Goal: Transaction & Acquisition: Purchase product/service

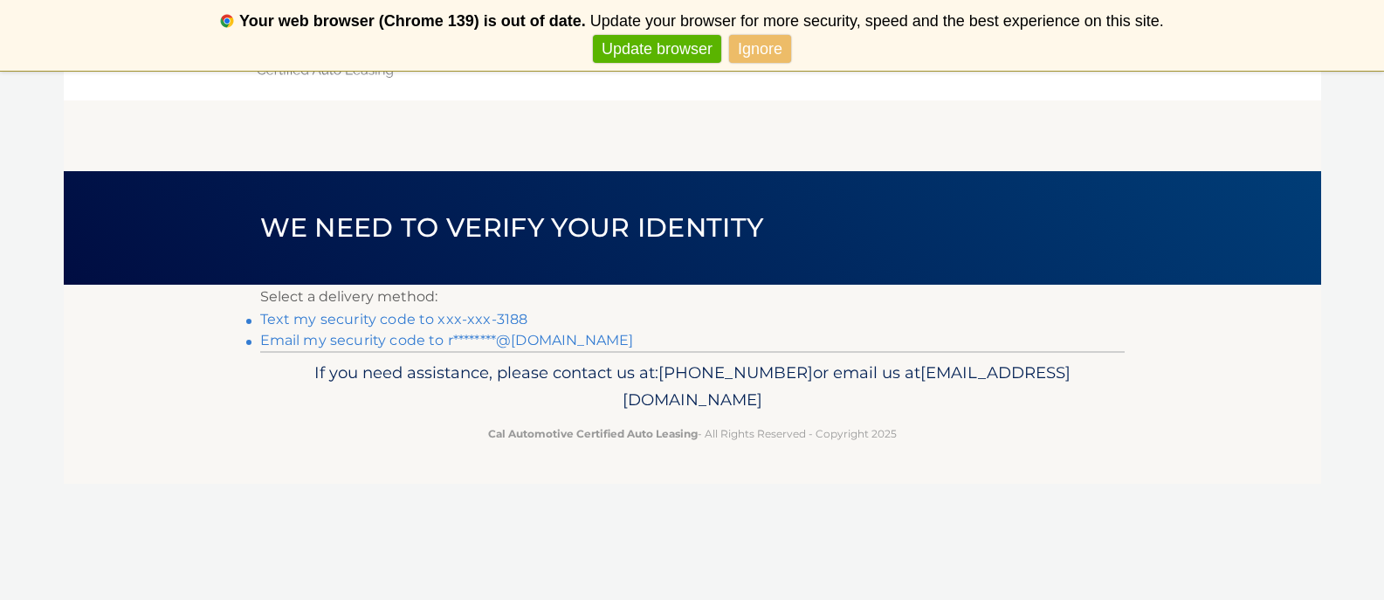
click at [410, 316] on link "Text my security code to xxx-xxx-3188" at bounding box center [394, 319] width 268 height 17
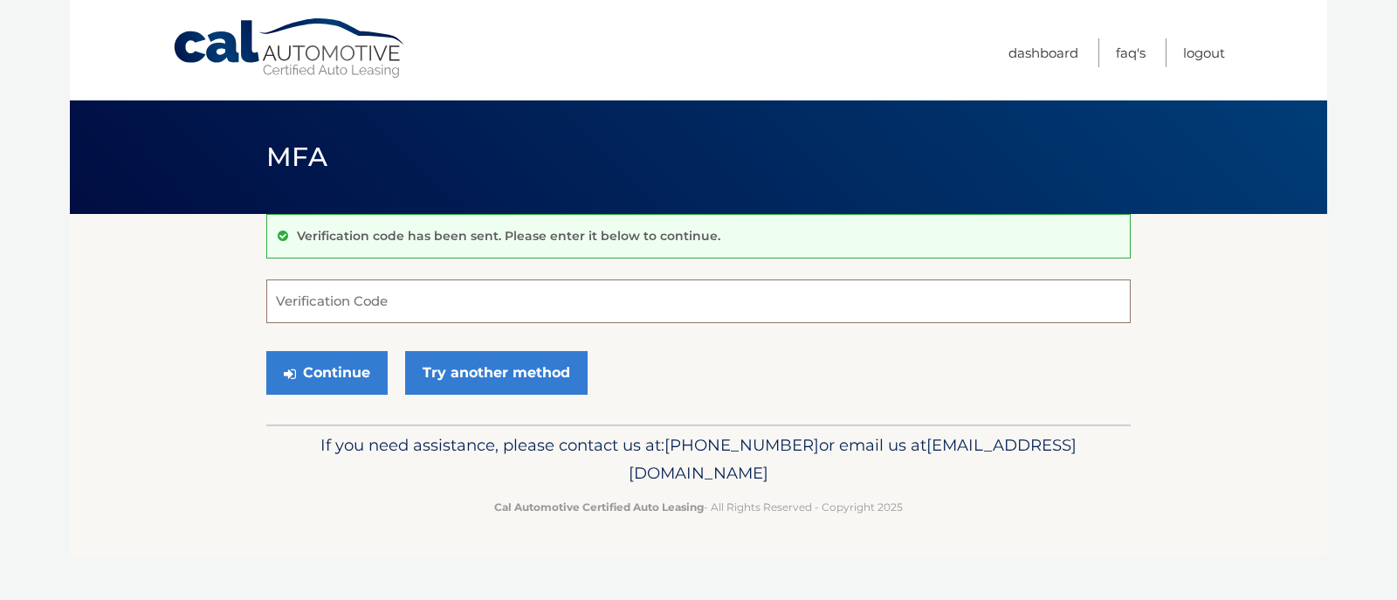
click at [316, 296] on input "Verification Code" at bounding box center [698, 301] width 864 height 44
type input "798456"
click at [327, 369] on button "Continue" at bounding box center [326, 373] width 121 height 44
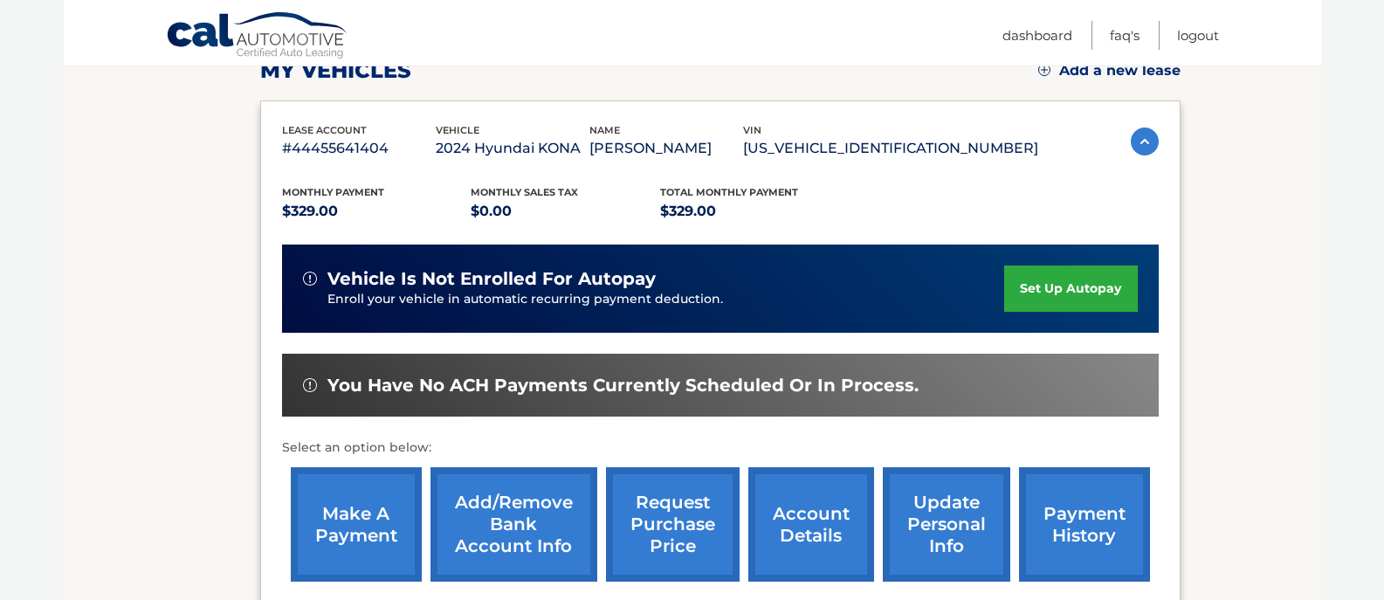
scroll to position [262, 0]
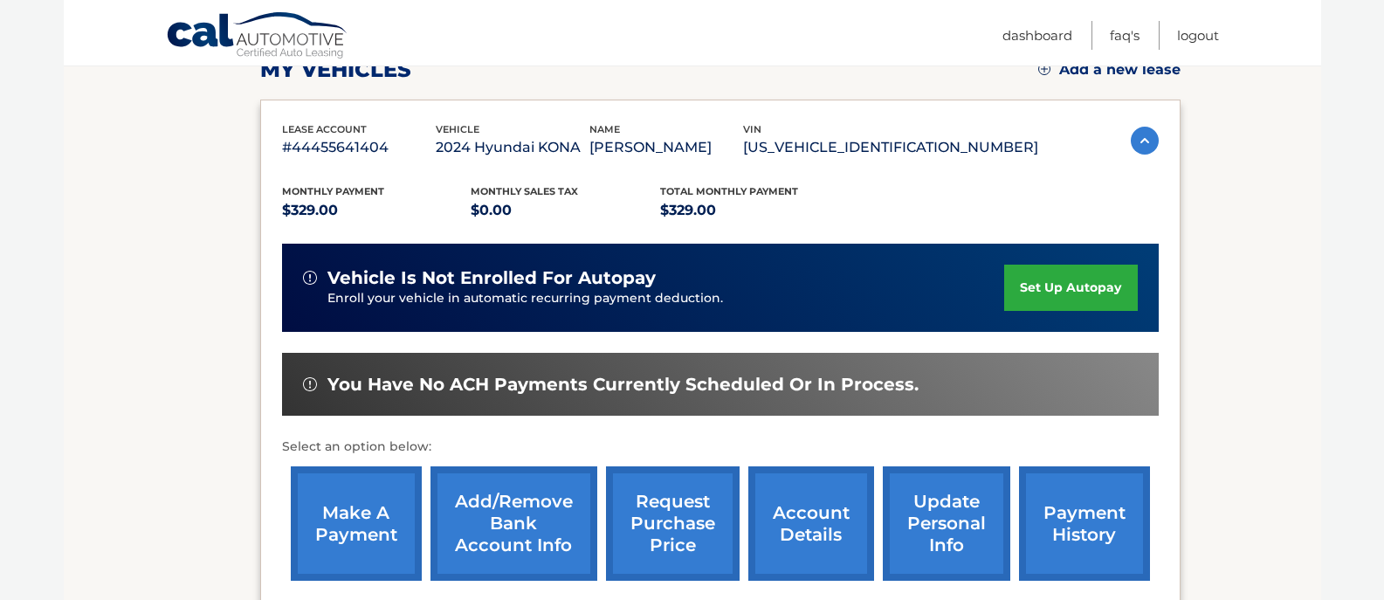
click at [343, 504] on link "make a payment" at bounding box center [356, 523] width 131 height 114
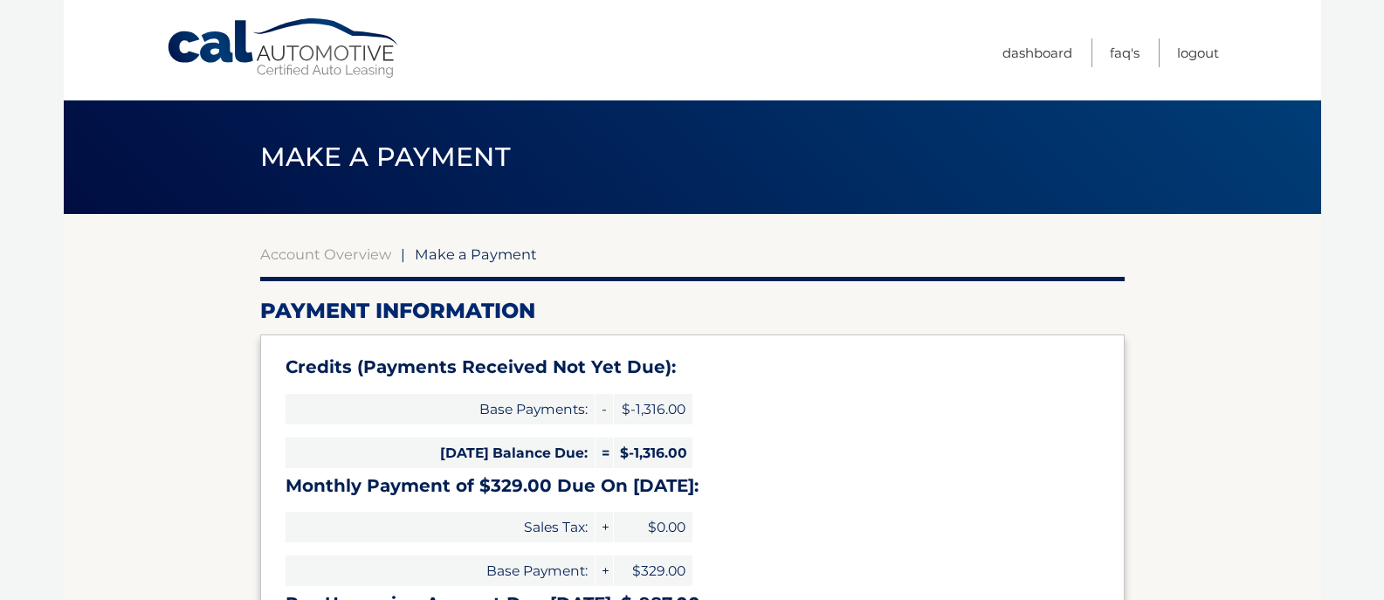
select select "ZTI0YjhiMjQtZTllMS00MTZiLWFkYzAtYWU2ZmM0YWUzYjE4"
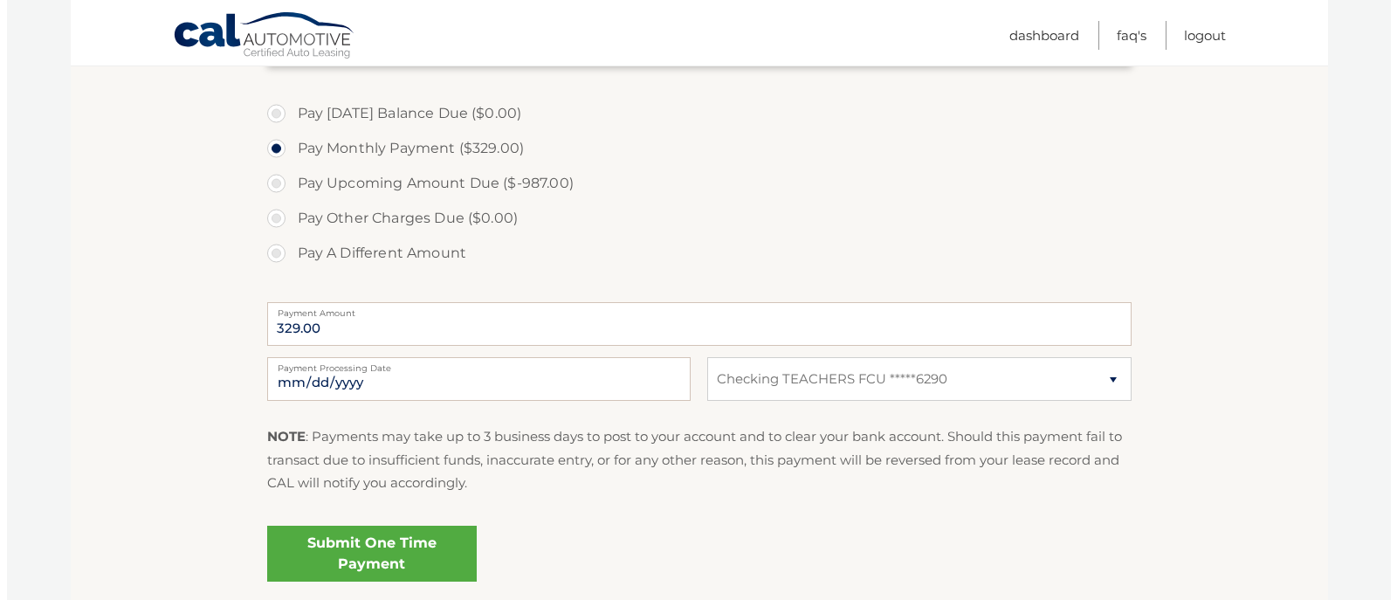
scroll to position [611, 0]
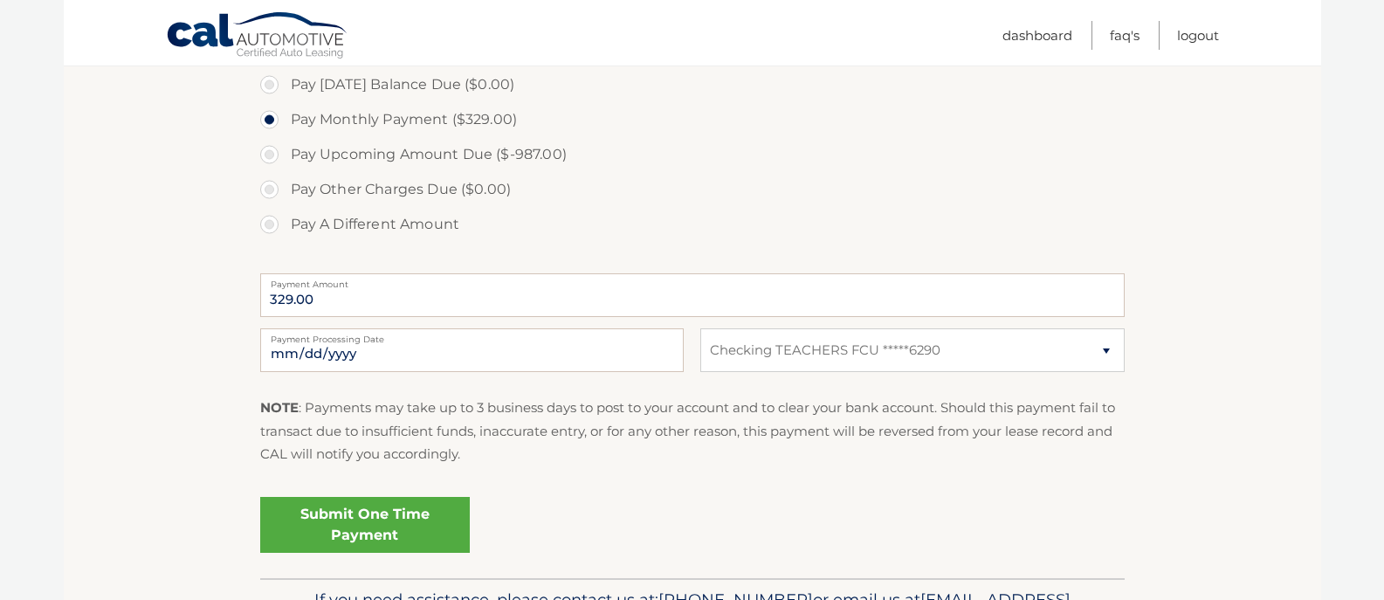
click at [395, 510] on link "Submit One Time Payment" at bounding box center [365, 525] width 210 height 56
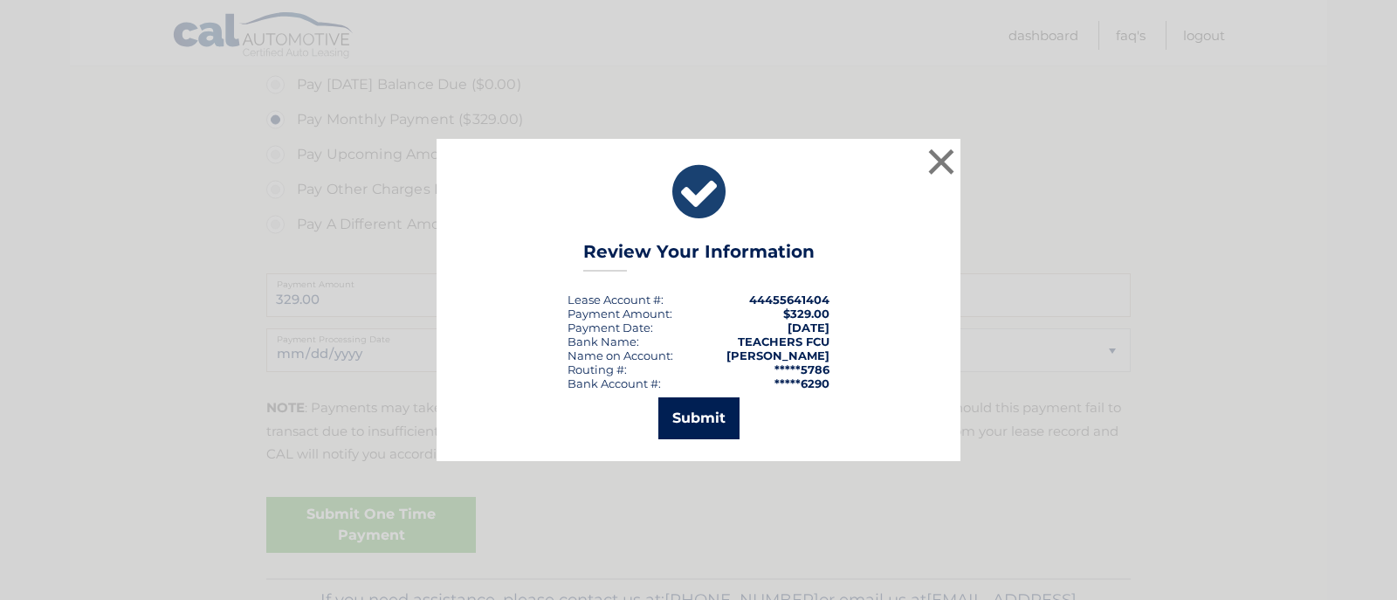
click at [711, 423] on button "Submit" at bounding box center [698, 418] width 81 height 42
